Goal: Task Accomplishment & Management: Manage account settings

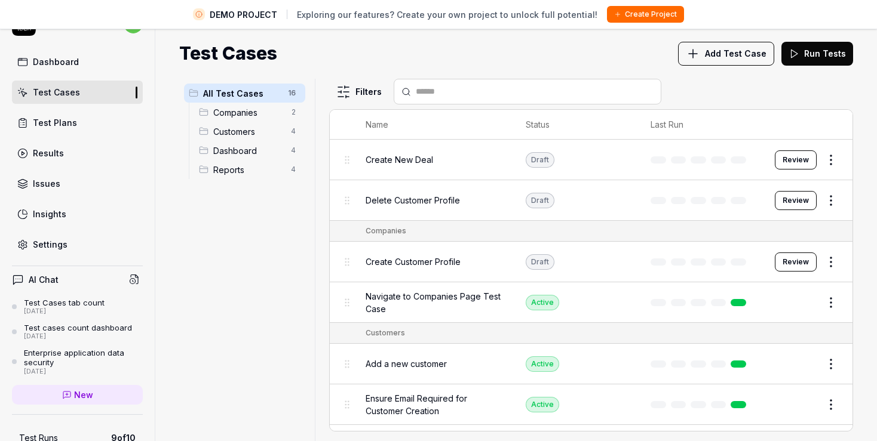
scroll to position [69, 0]
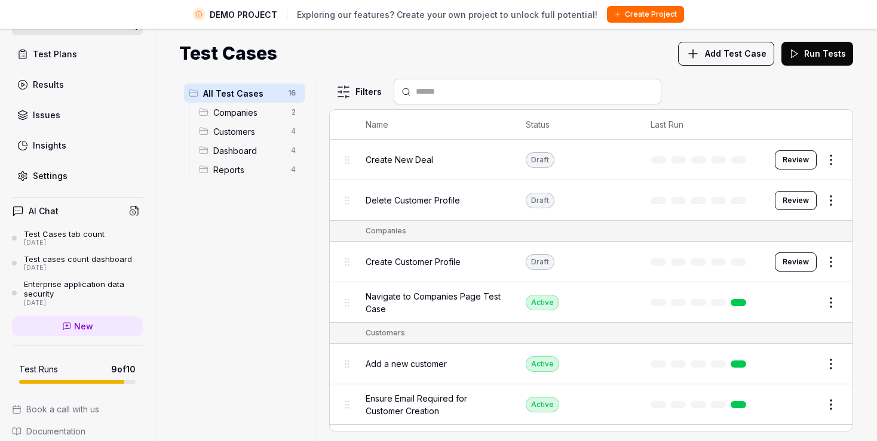
click at [82, 176] on link "Settings" at bounding box center [77, 175] width 131 height 23
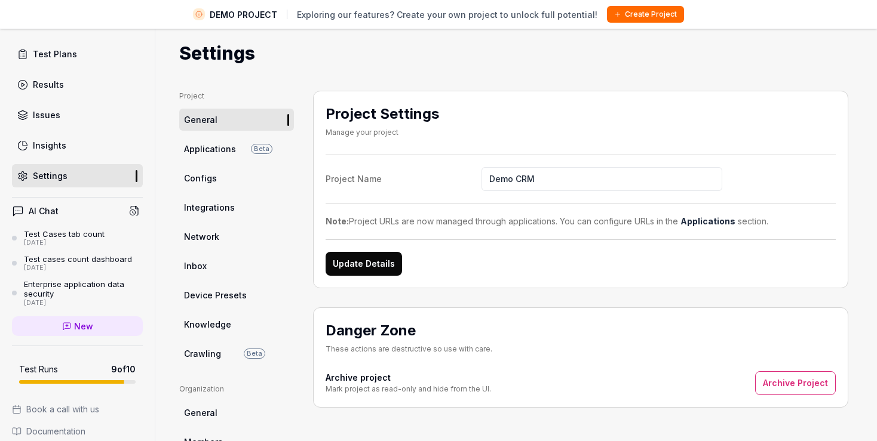
click at [210, 173] on span "Configs" at bounding box center [200, 178] width 33 height 13
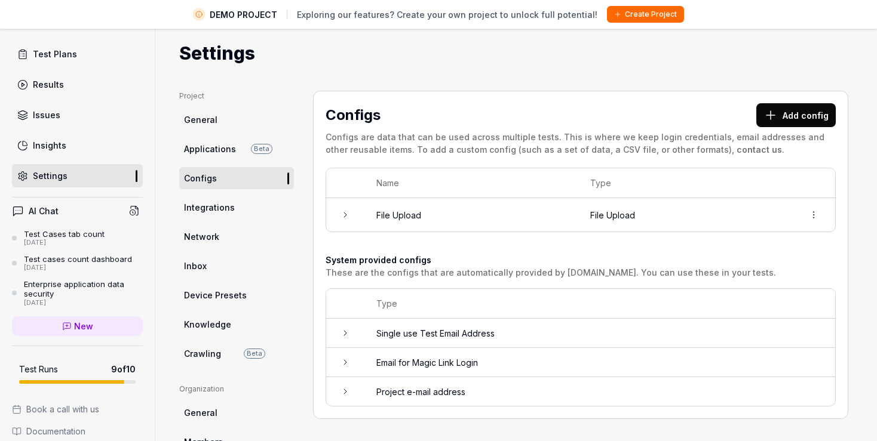
click at [345, 217] on icon at bounding box center [345, 215] width 10 height 10
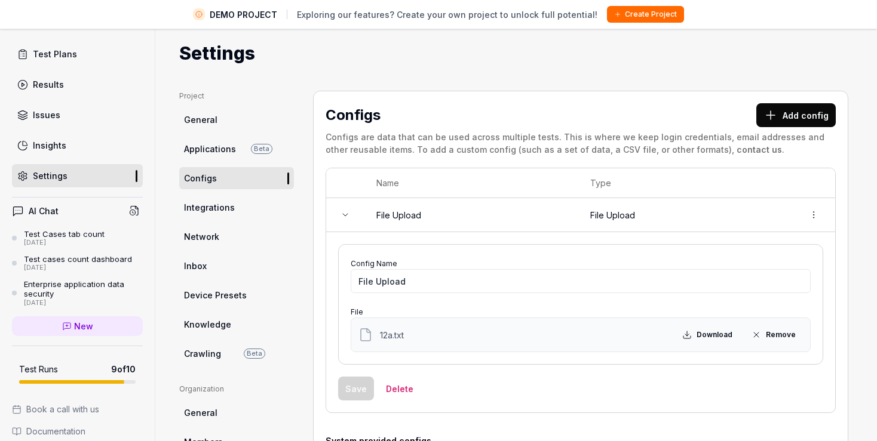
click at [345, 216] on icon at bounding box center [345, 215] width 10 height 10
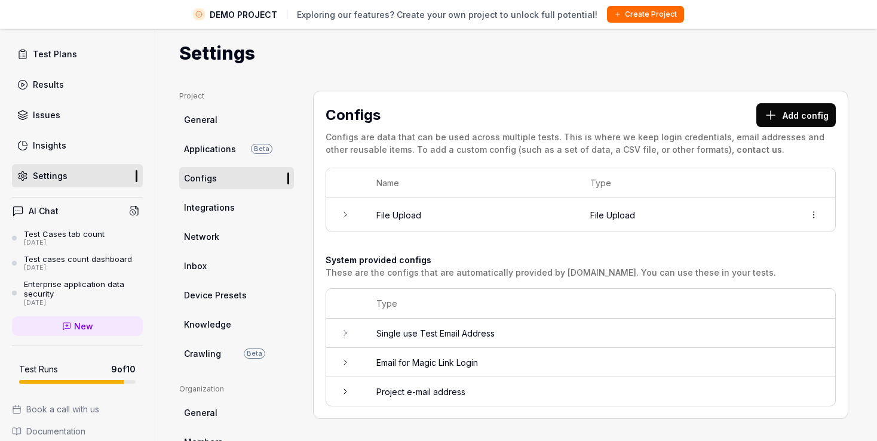
click at [345, 216] on icon at bounding box center [345, 215] width 10 height 10
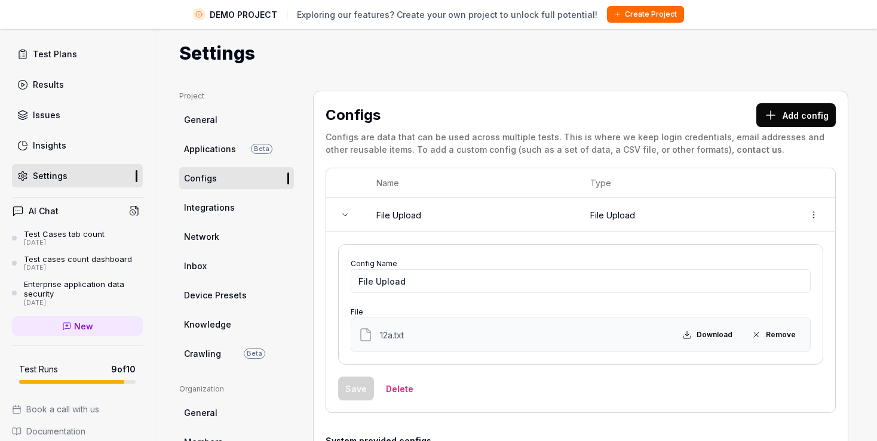
click at [390, 334] on span "12a.txt" at bounding box center [392, 335] width 24 height 13
click at [782, 105] on button "Add config" at bounding box center [795, 115] width 79 height 24
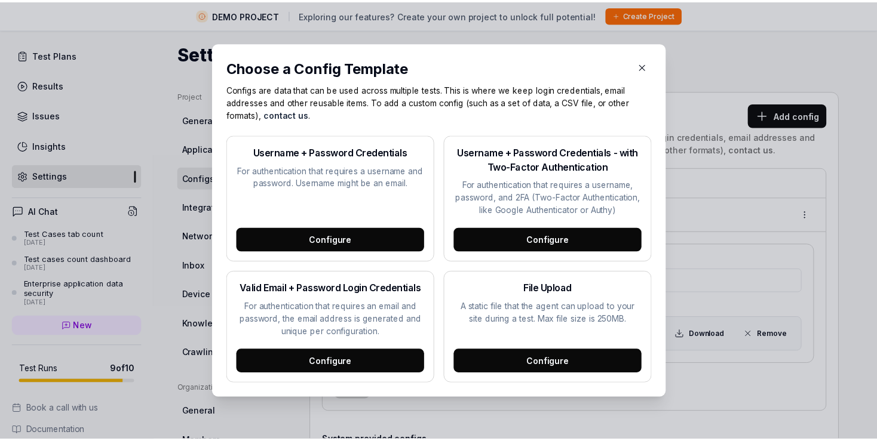
scroll to position [69, 0]
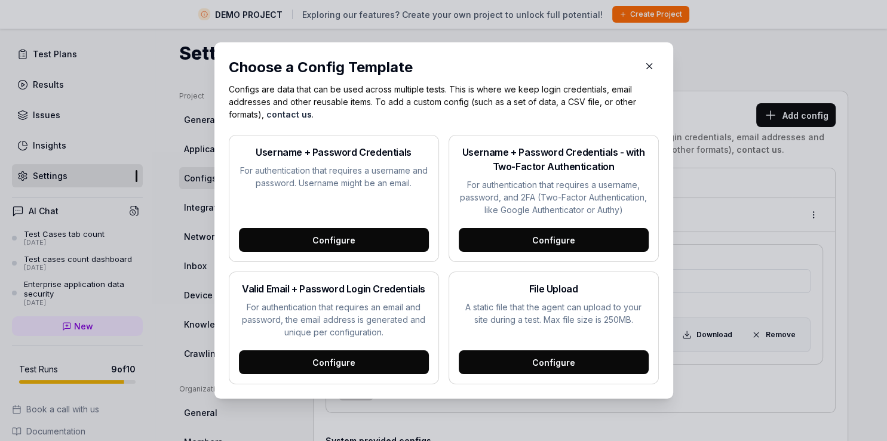
click at [644, 65] on icon "button" at bounding box center [649, 66] width 11 height 11
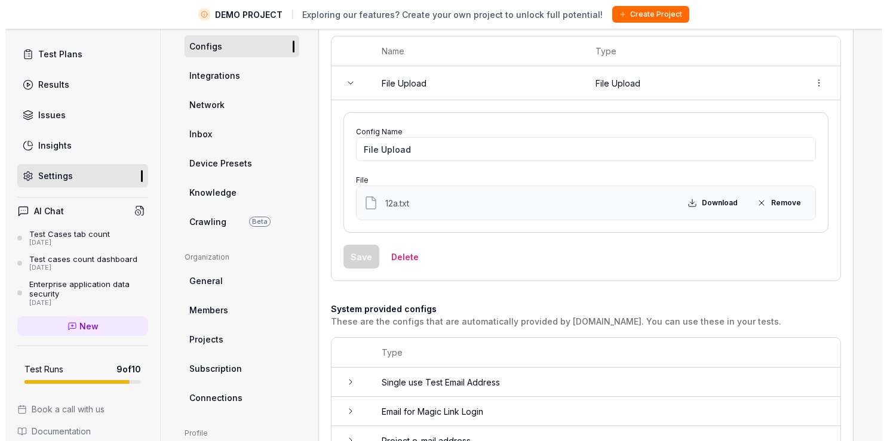
scroll to position [0, 0]
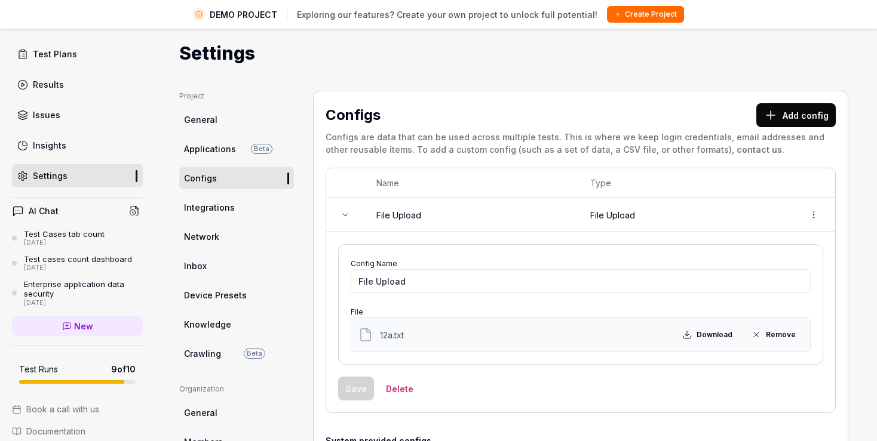
click at [796, 108] on button "Add config" at bounding box center [795, 115] width 79 height 24
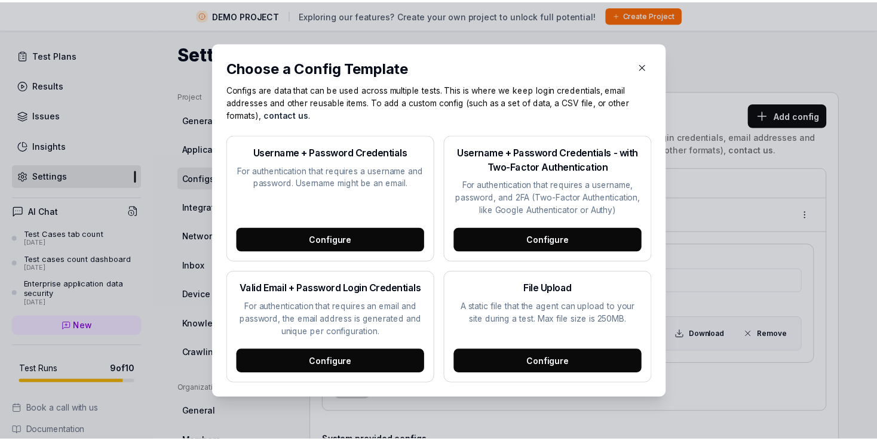
scroll to position [69, 0]
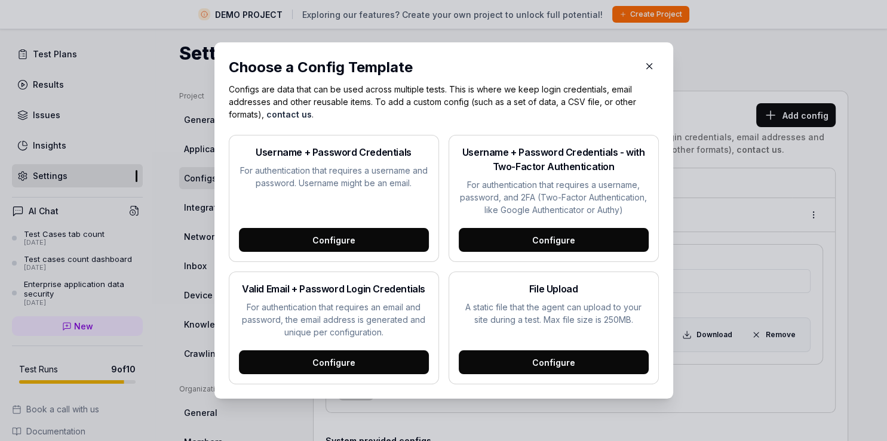
click at [644, 68] on icon "button" at bounding box center [649, 66] width 11 height 11
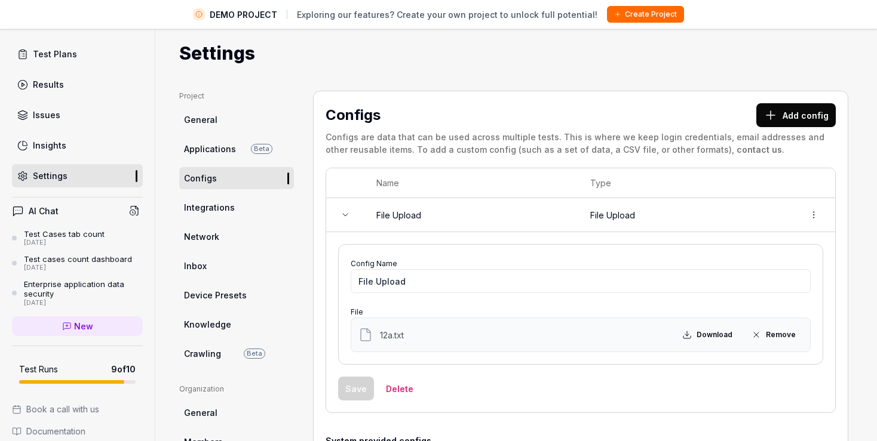
click at [226, 147] on span "Applications" at bounding box center [210, 149] width 52 height 13
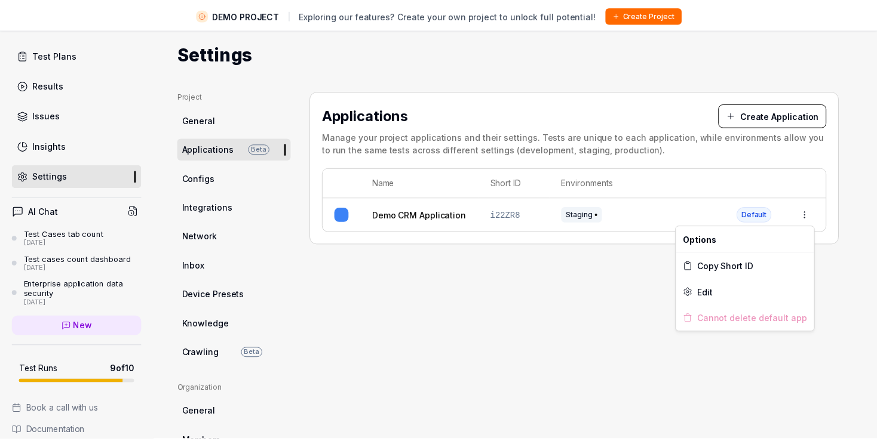
scroll to position [69, 0]
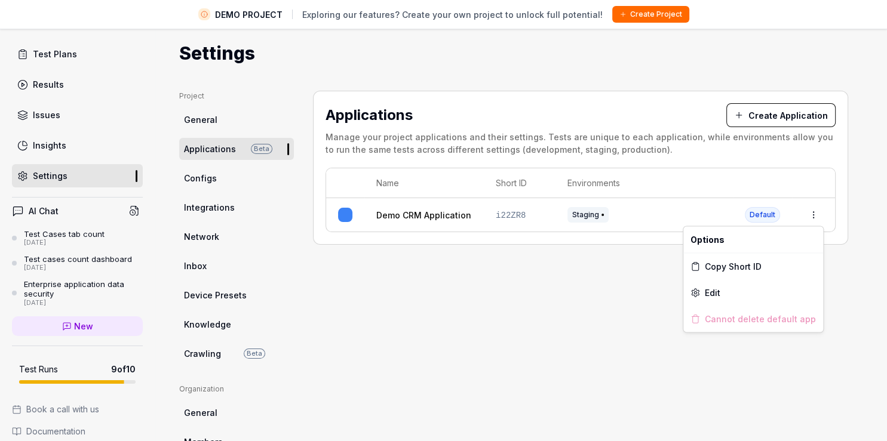
click at [815, 213] on html "DEMO PROJECT Exploring our features? Create your own project to unlock full pot…" at bounding box center [443, 206] width 887 height 469
click at [757, 292] on div "Edit" at bounding box center [753, 293] width 140 height 26
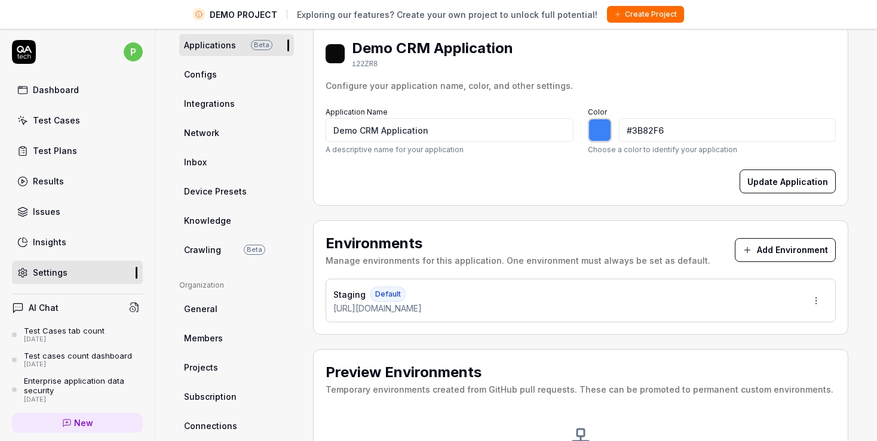
scroll to position [63, 0]
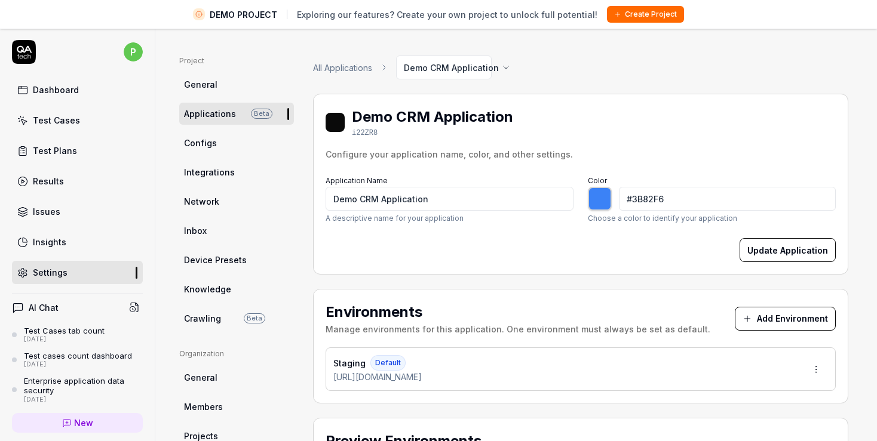
type input "*******"
click at [228, 145] on link "Configs" at bounding box center [236, 143] width 115 height 22
